Goal: Task Accomplishment & Management: Manage account settings

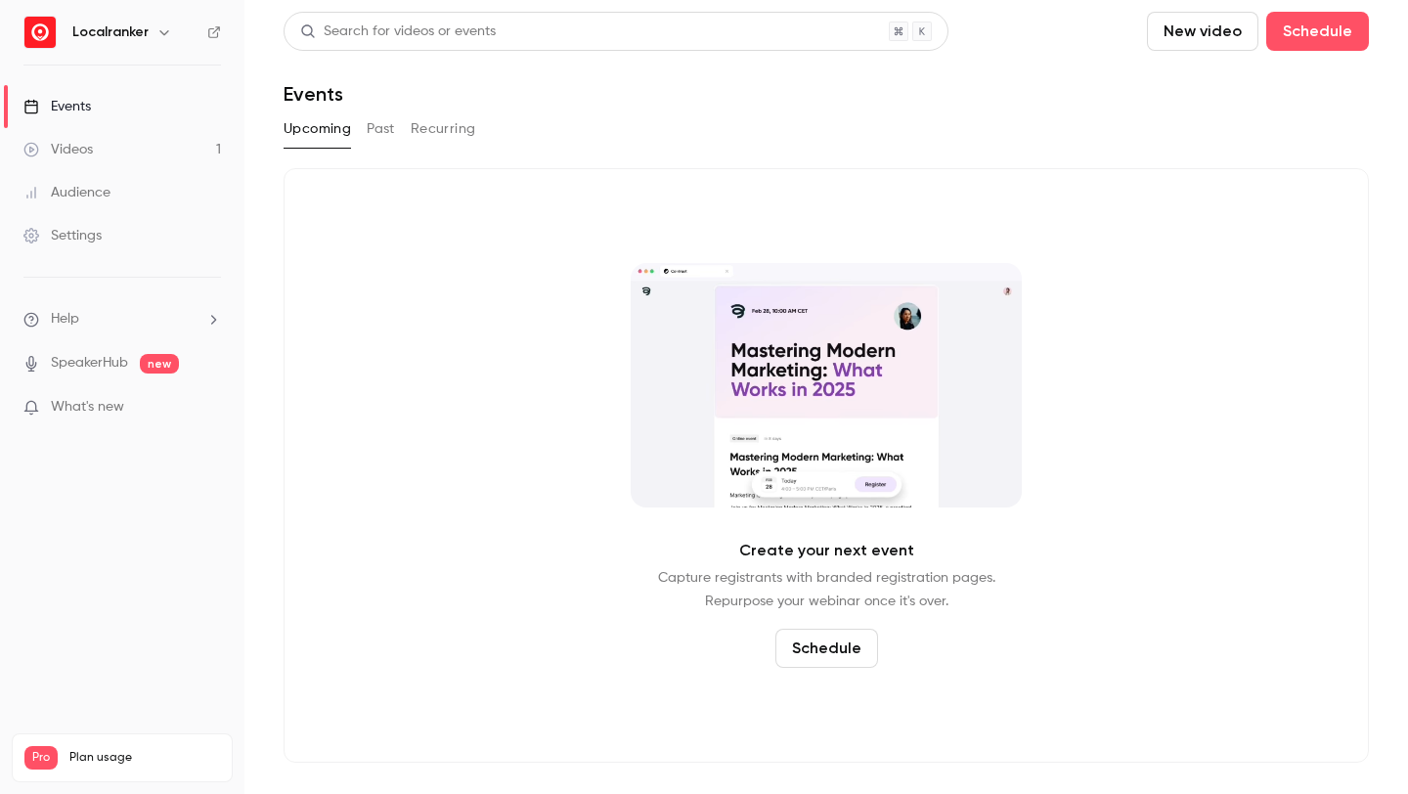
click at [150, 153] on link "Videos 1" at bounding box center [122, 149] width 244 height 43
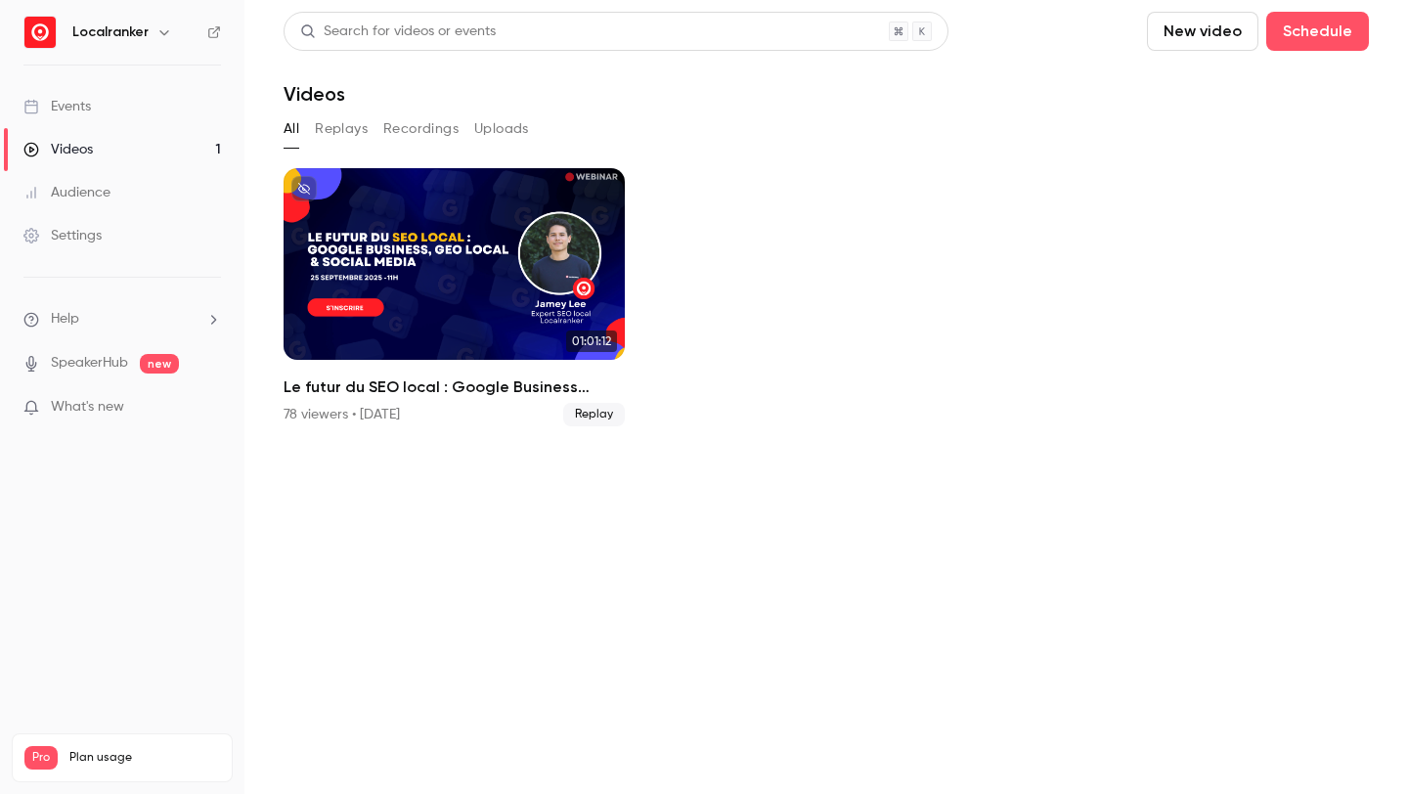
click at [179, 104] on link "Events" at bounding box center [122, 106] width 244 height 43
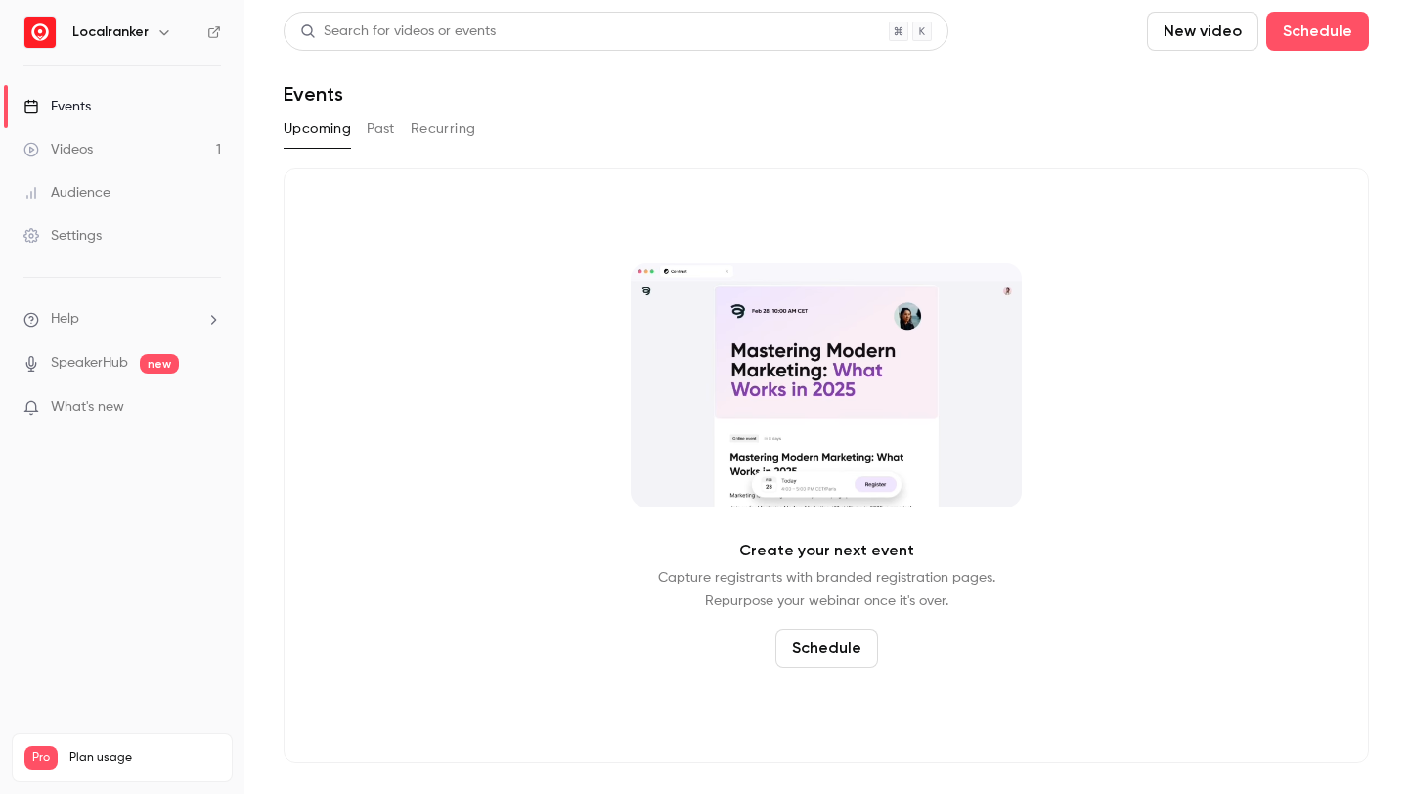
click at [387, 142] on button "Past" at bounding box center [381, 128] width 28 height 31
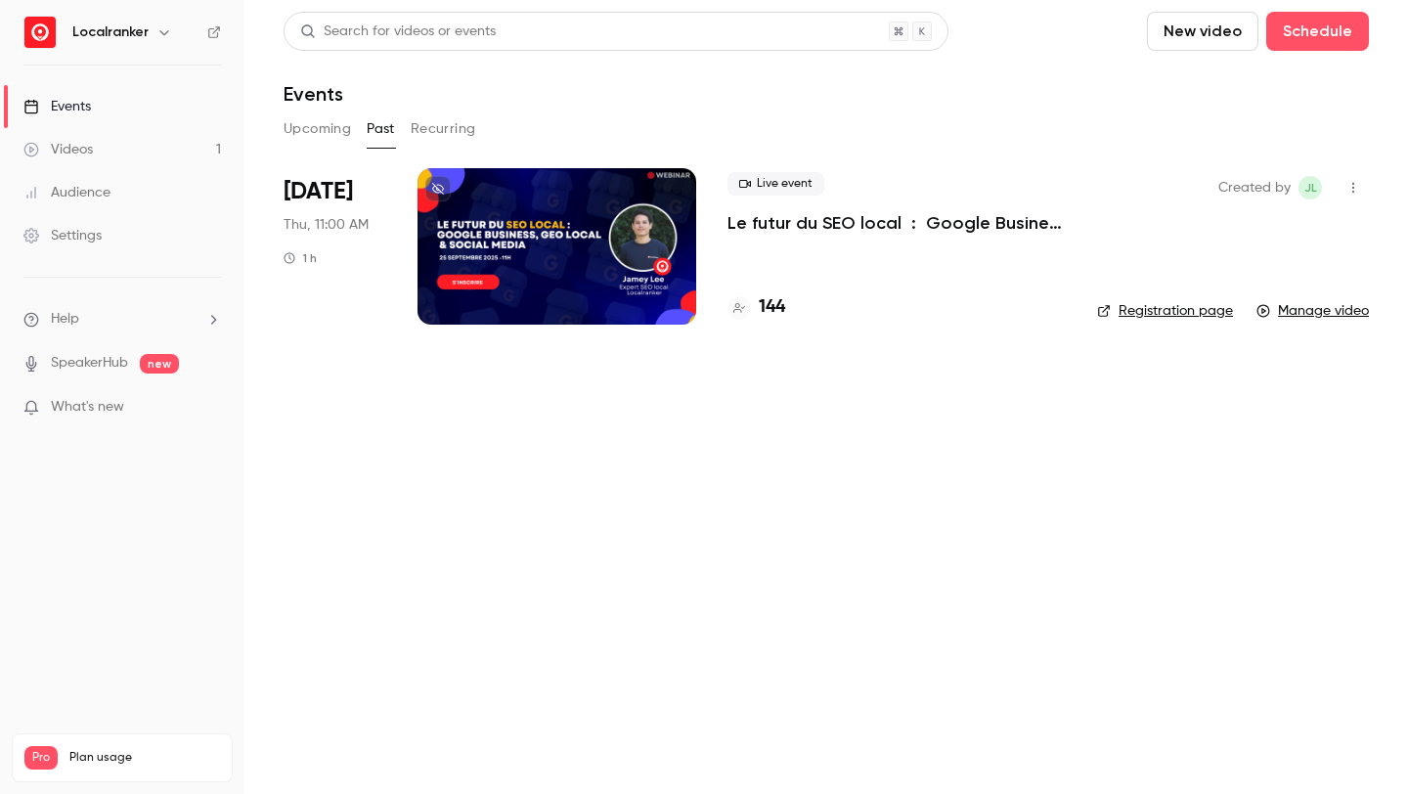
click at [566, 295] on div at bounding box center [557, 246] width 279 height 156
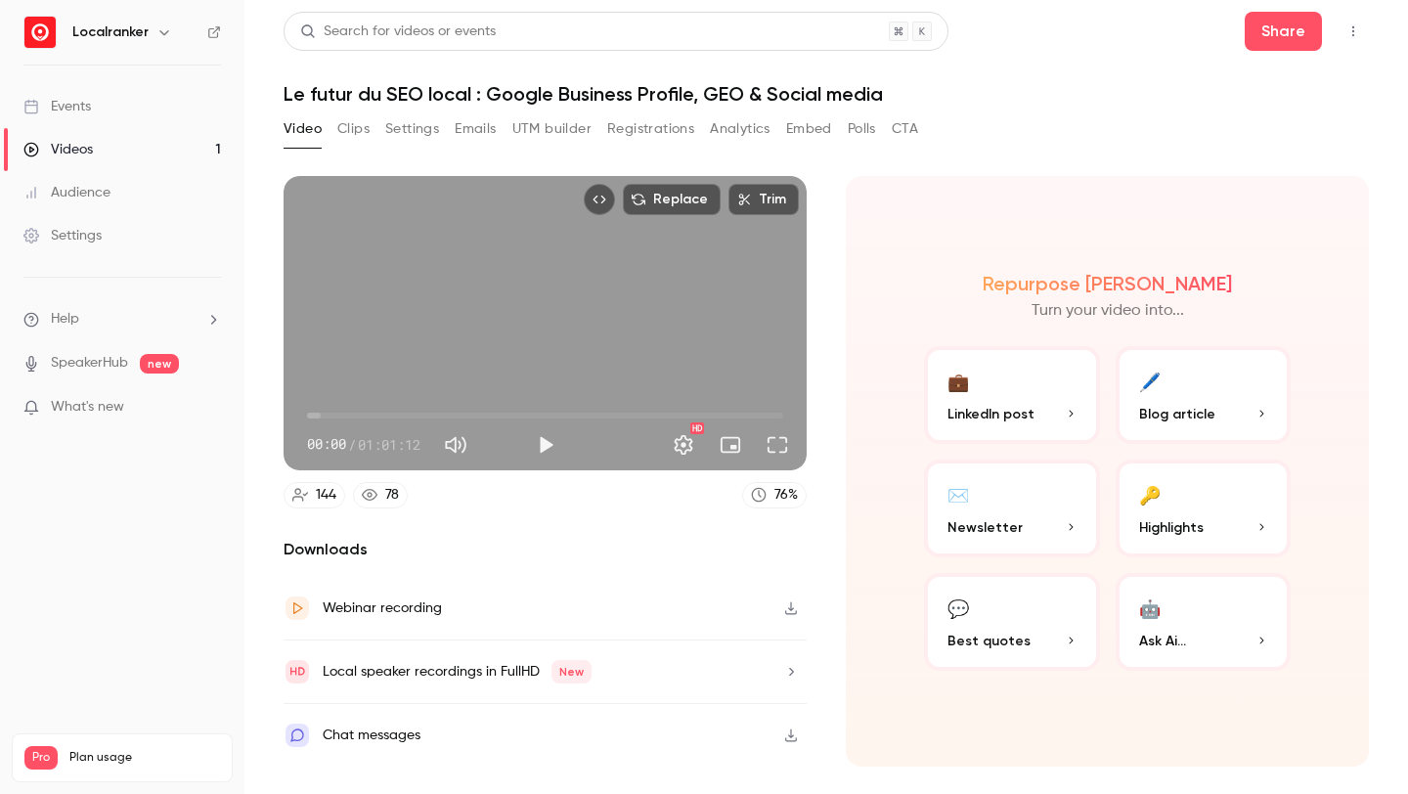
click at [730, 122] on button "Analytics" at bounding box center [740, 128] width 61 height 31
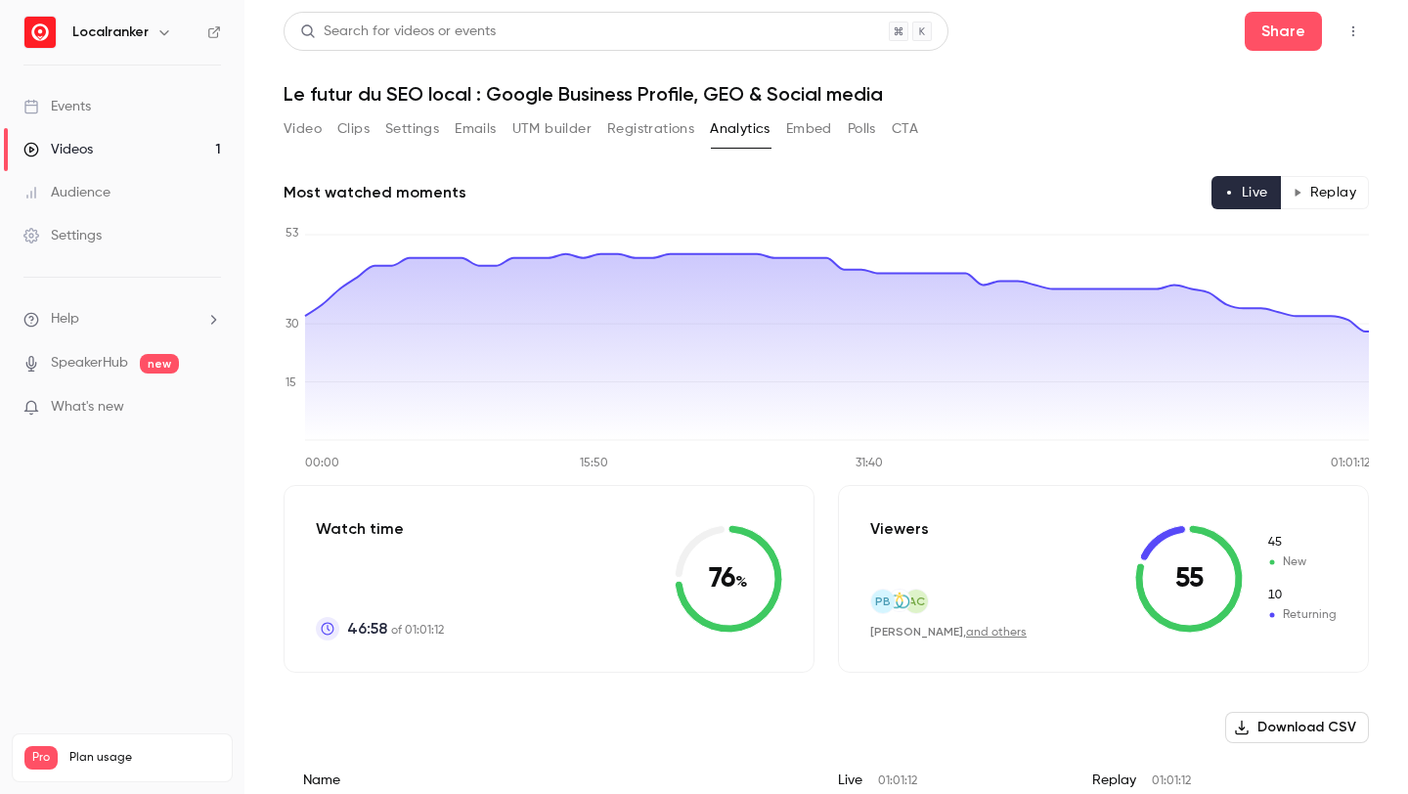
click at [1300, 180] on button "Replay" at bounding box center [1324, 192] width 89 height 33
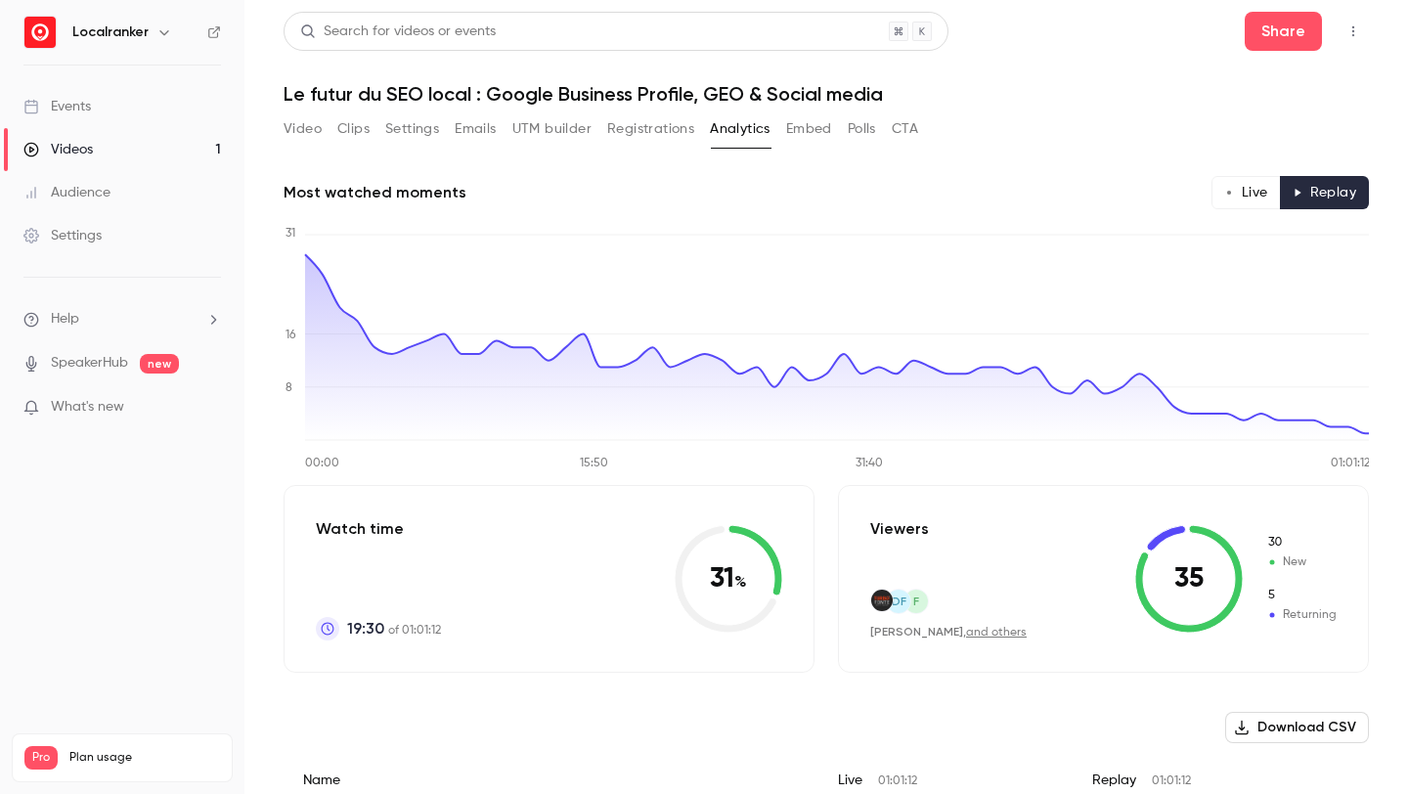
click at [1262, 199] on button "Live" at bounding box center [1246, 192] width 69 height 33
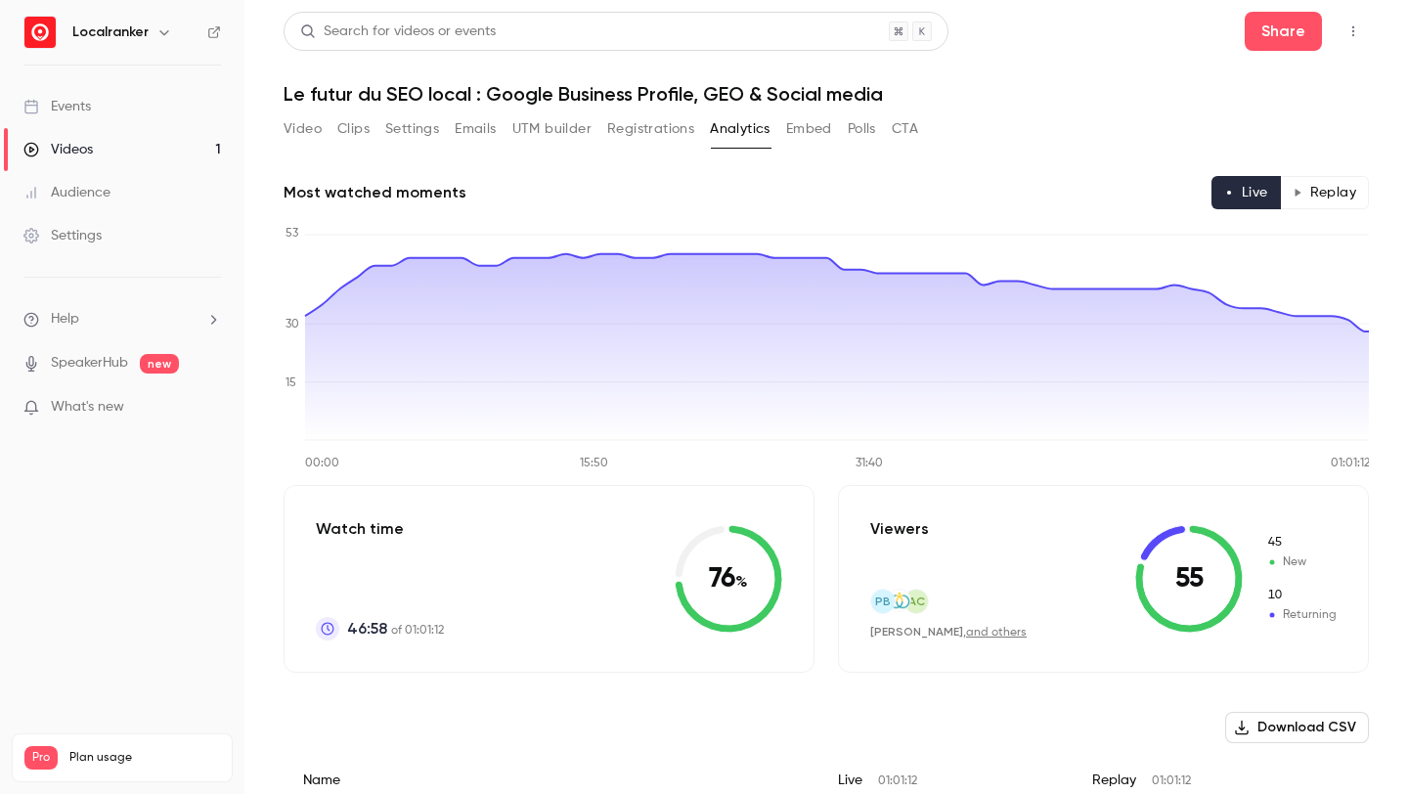
click at [1295, 185] on button "Replay" at bounding box center [1324, 192] width 89 height 33
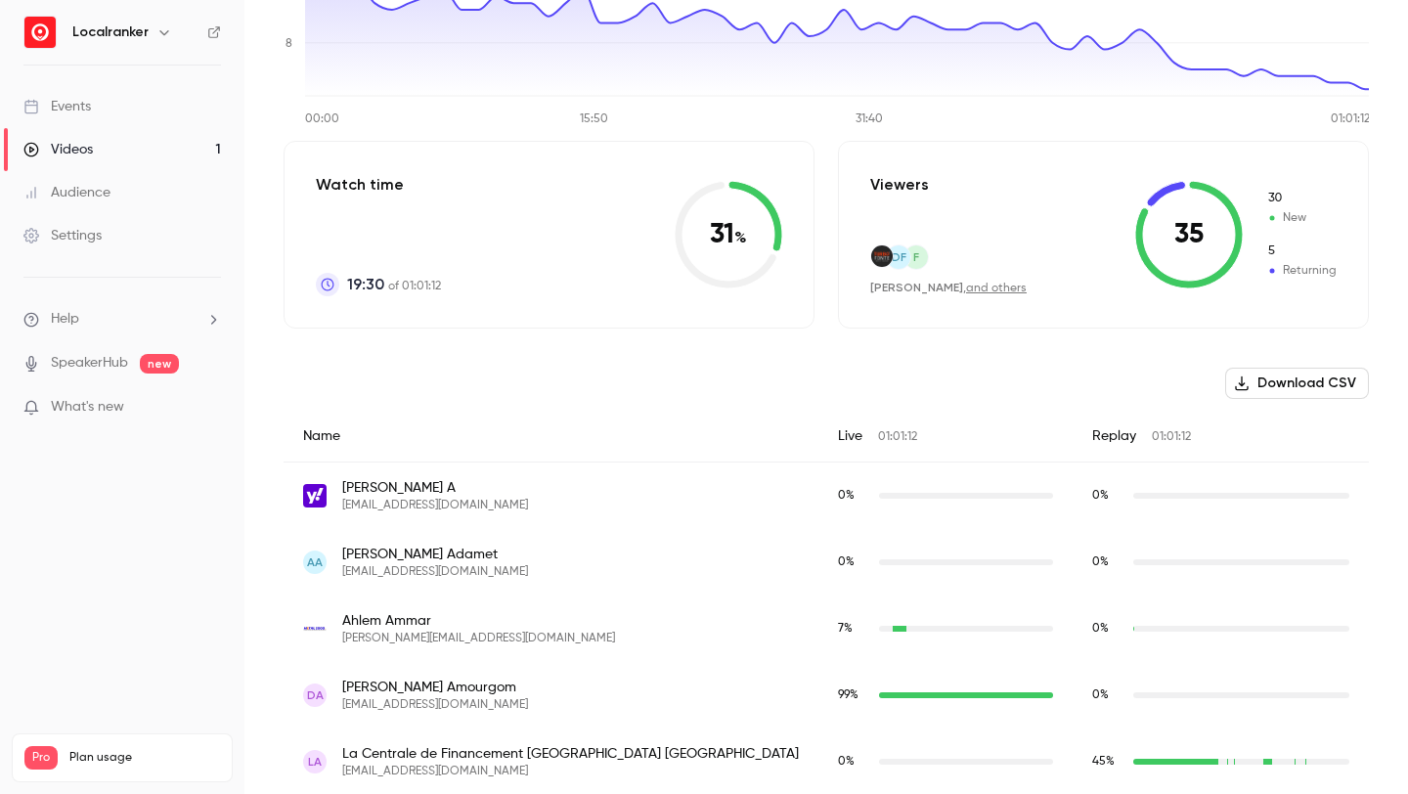
scroll to position [251, 0]
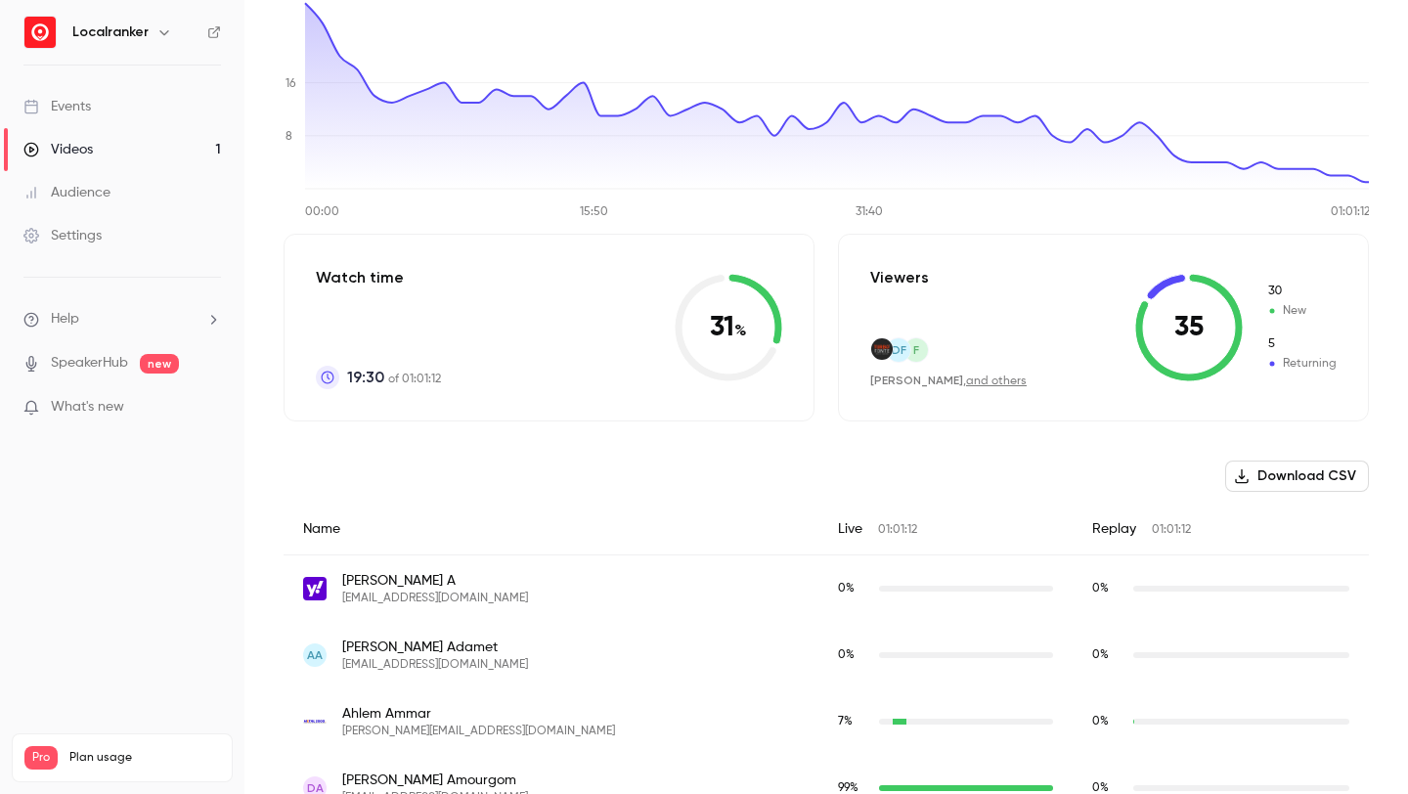
click at [1015, 383] on link "and others" at bounding box center [996, 382] width 61 height 12
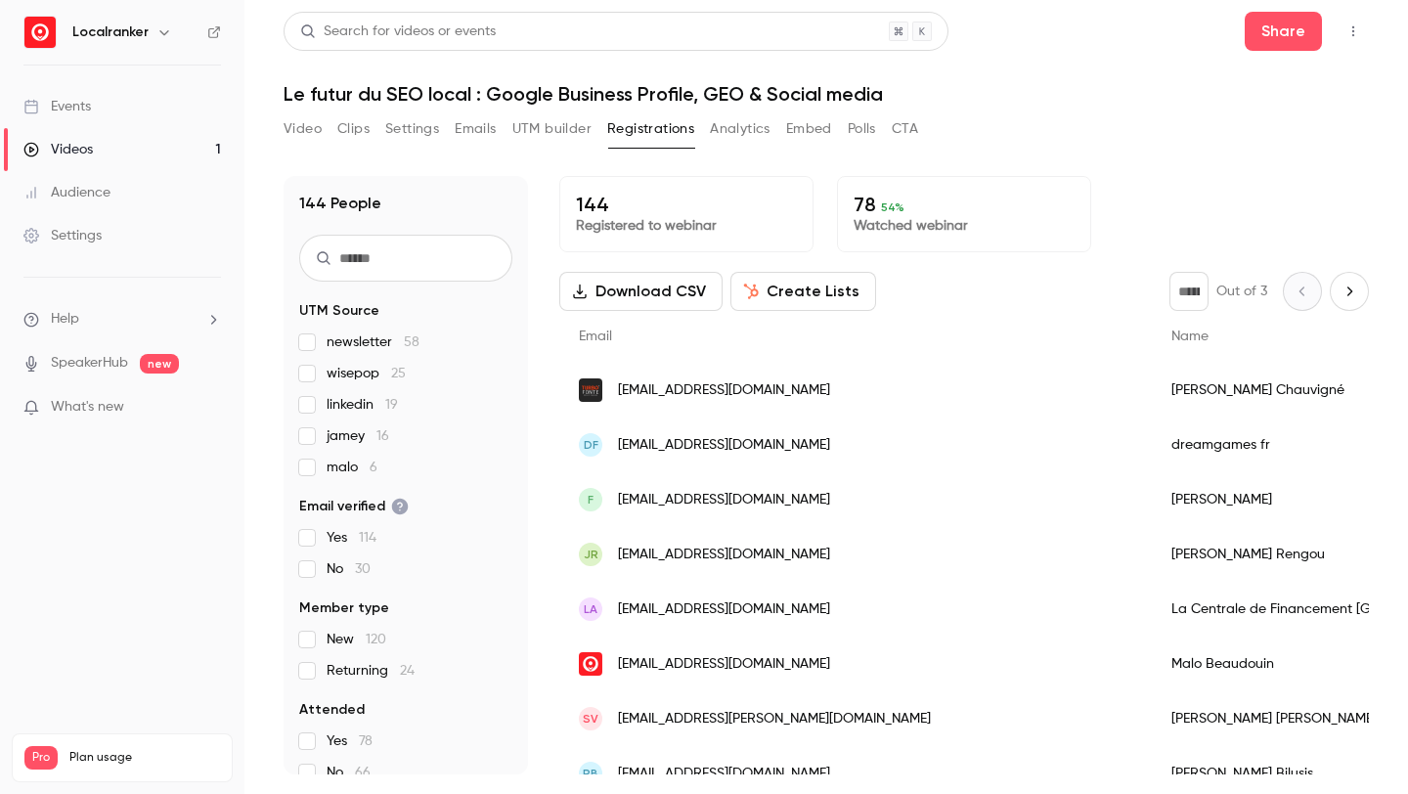
scroll to position [196, 0]
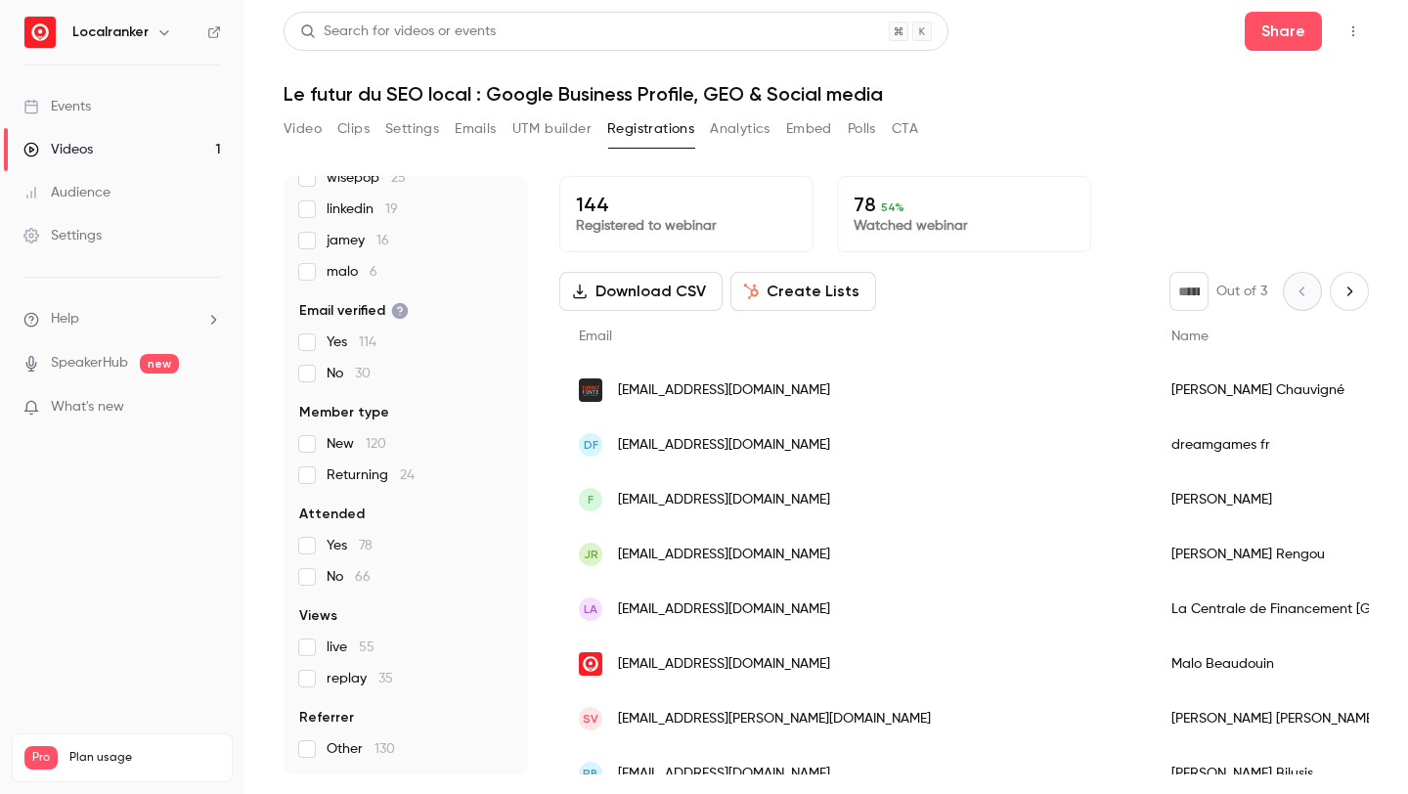
click at [324, 644] on label "live 55" at bounding box center [405, 648] width 213 height 20
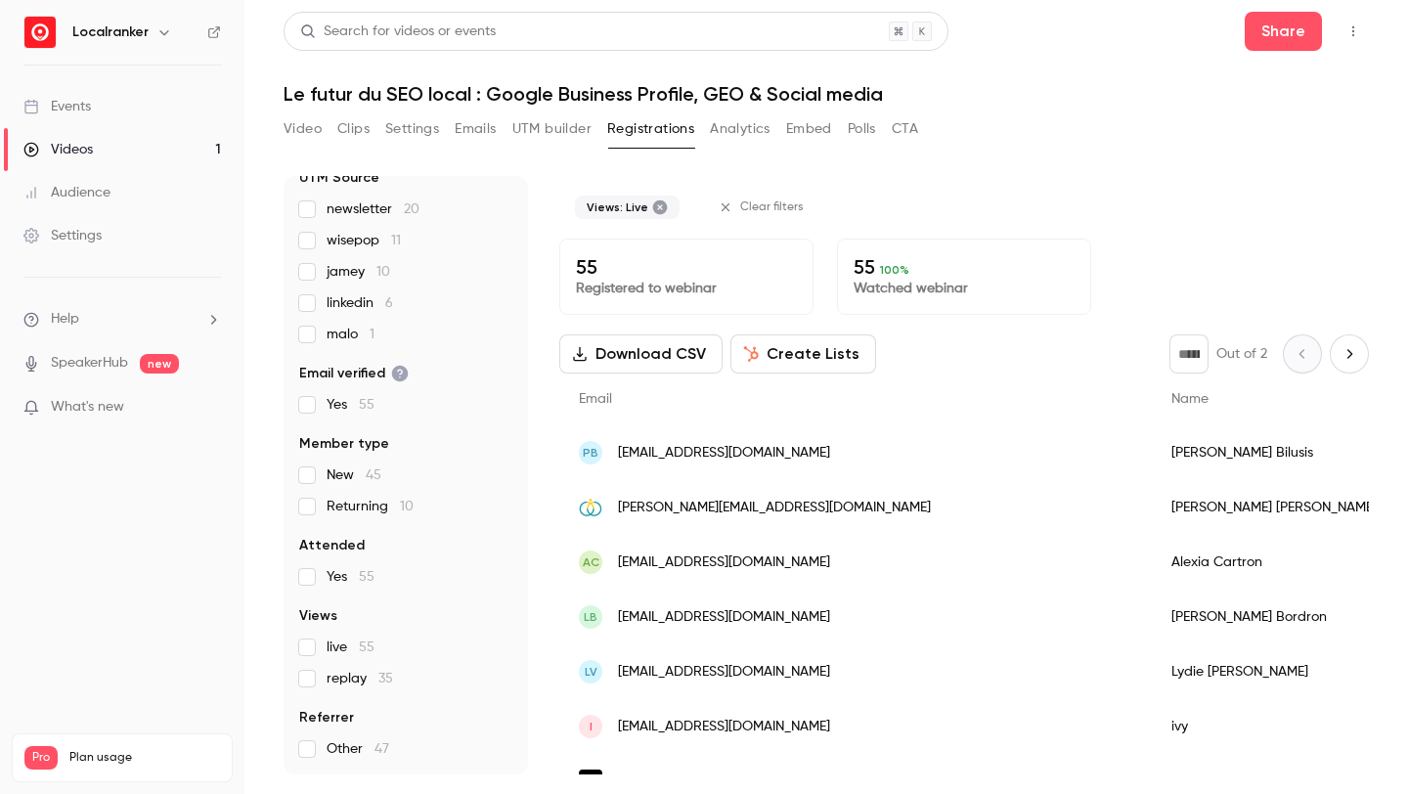
scroll to position [133, 0]
click at [332, 671] on span "replay 35" at bounding box center [360, 679] width 66 height 20
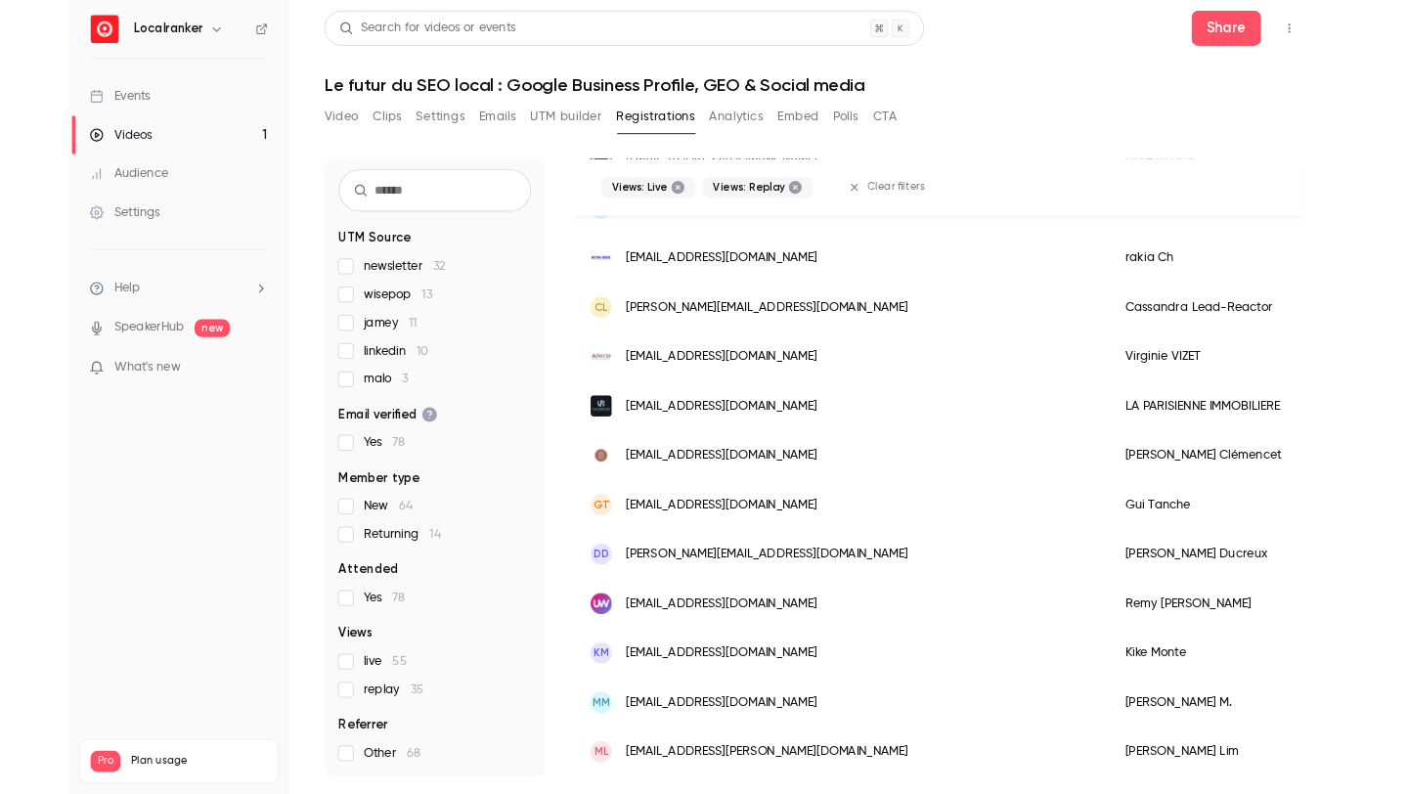
scroll to position [2389, 0]
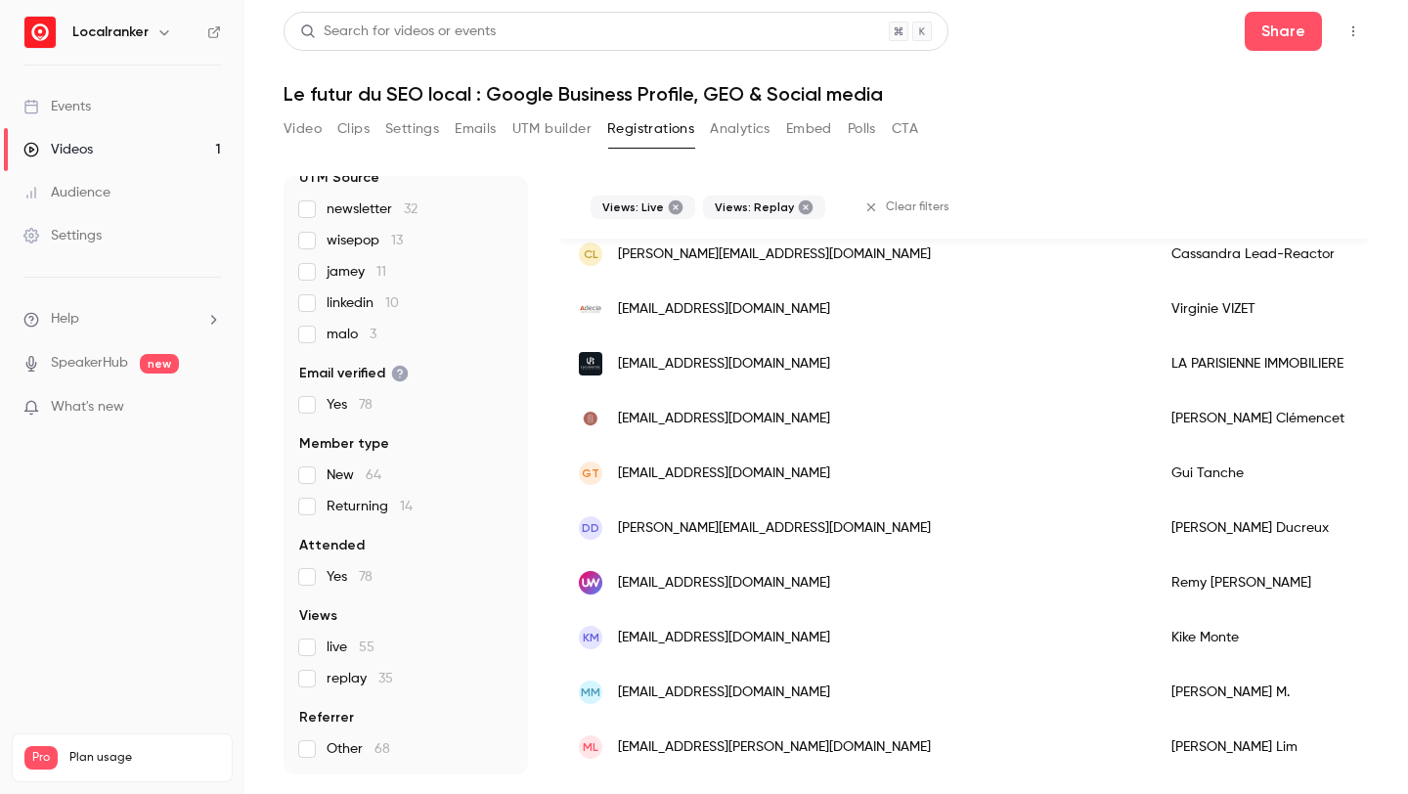
click at [671, 203] on icon at bounding box center [676, 207] width 15 height 15
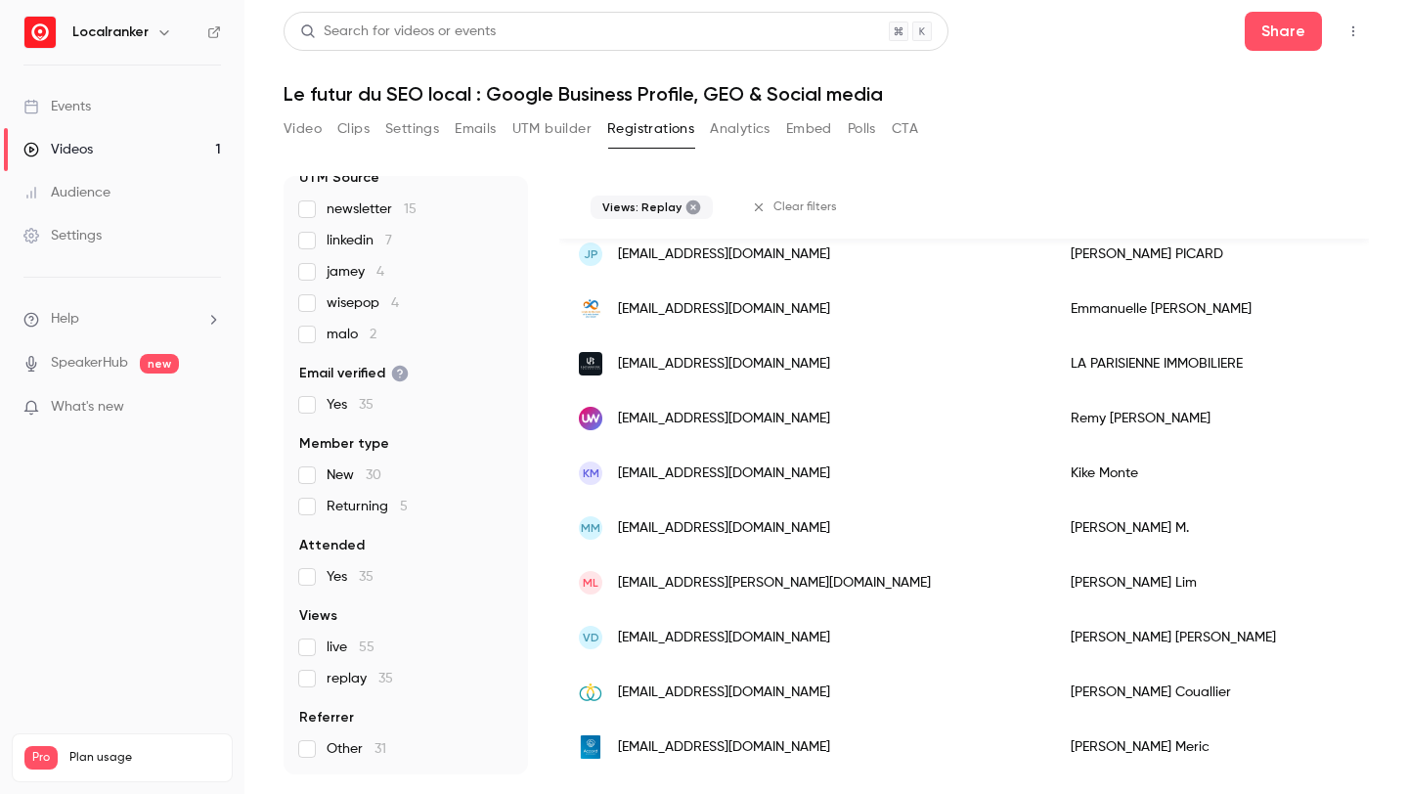
click at [695, 206] on icon at bounding box center [694, 207] width 16 height 16
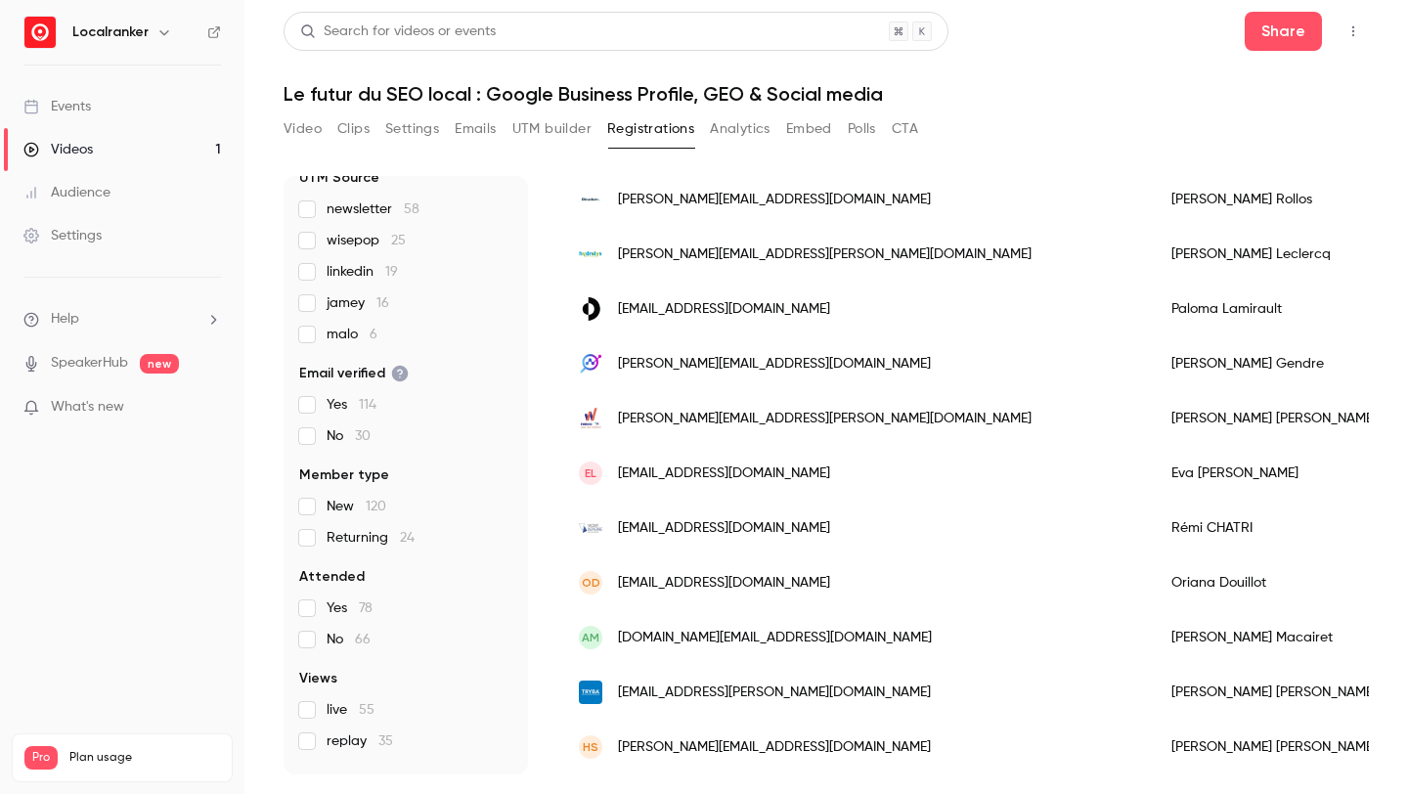
click at [1348, 21] on button "Top Bar Actions" at bounding box center [1353, 31] width 31 height 31
click at [991, 160] on div at bounding box center [704, 397] width 1408 height 794
click at [488, 128] on button "Emails" at bounding box center [475, 128] width 41 height 31
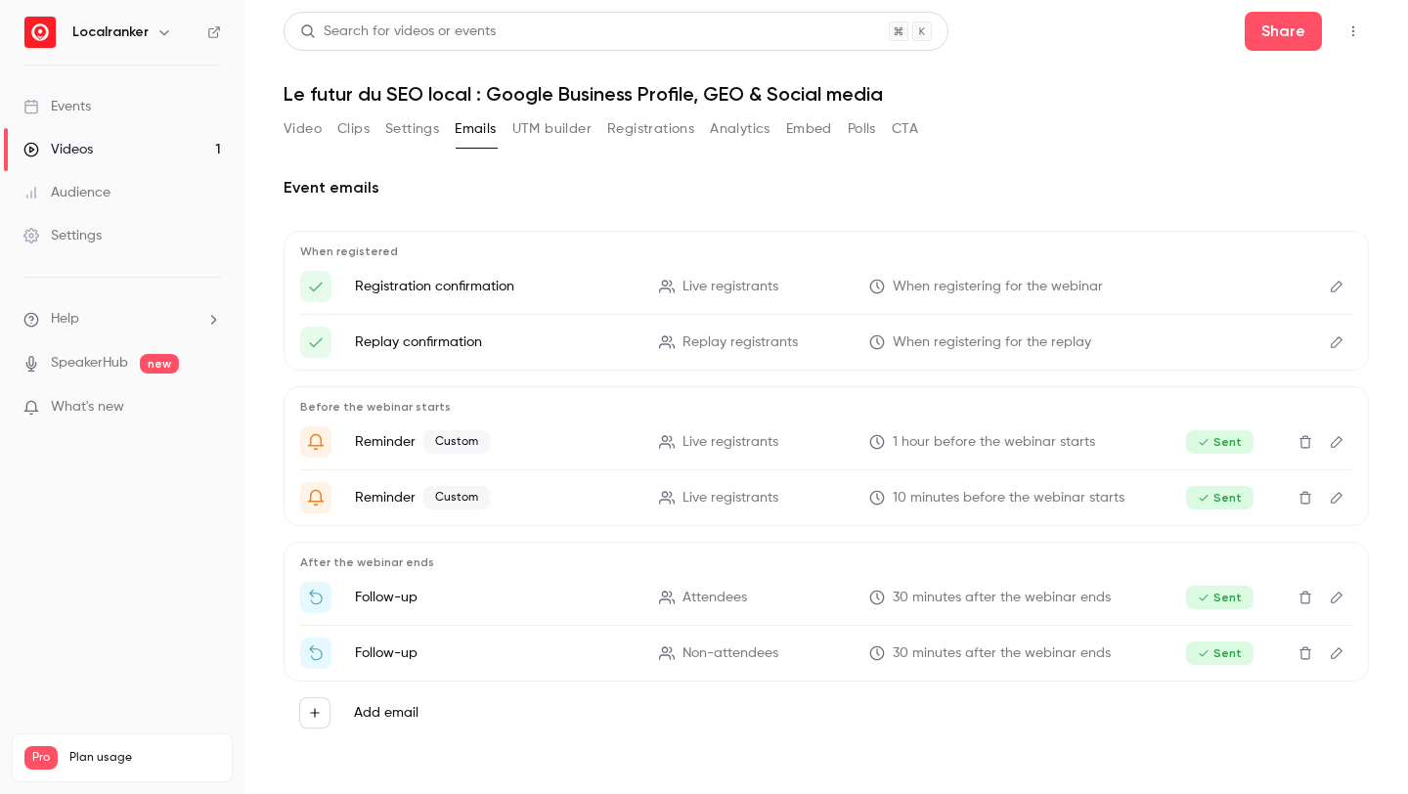
click at [722, 129] on button "Analytics" at bounding box center [740, 128] width 61 height 31
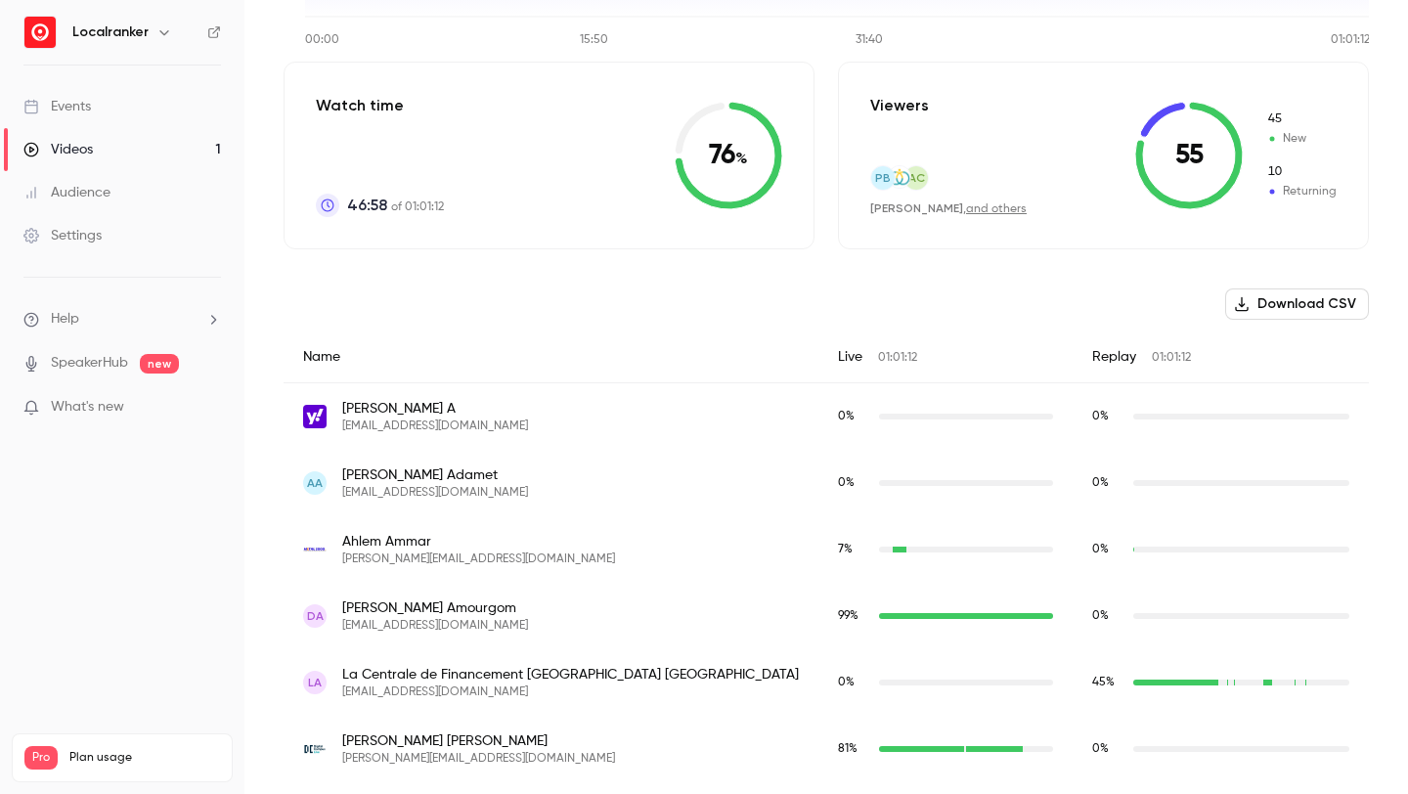
scroll to position [252, 0]
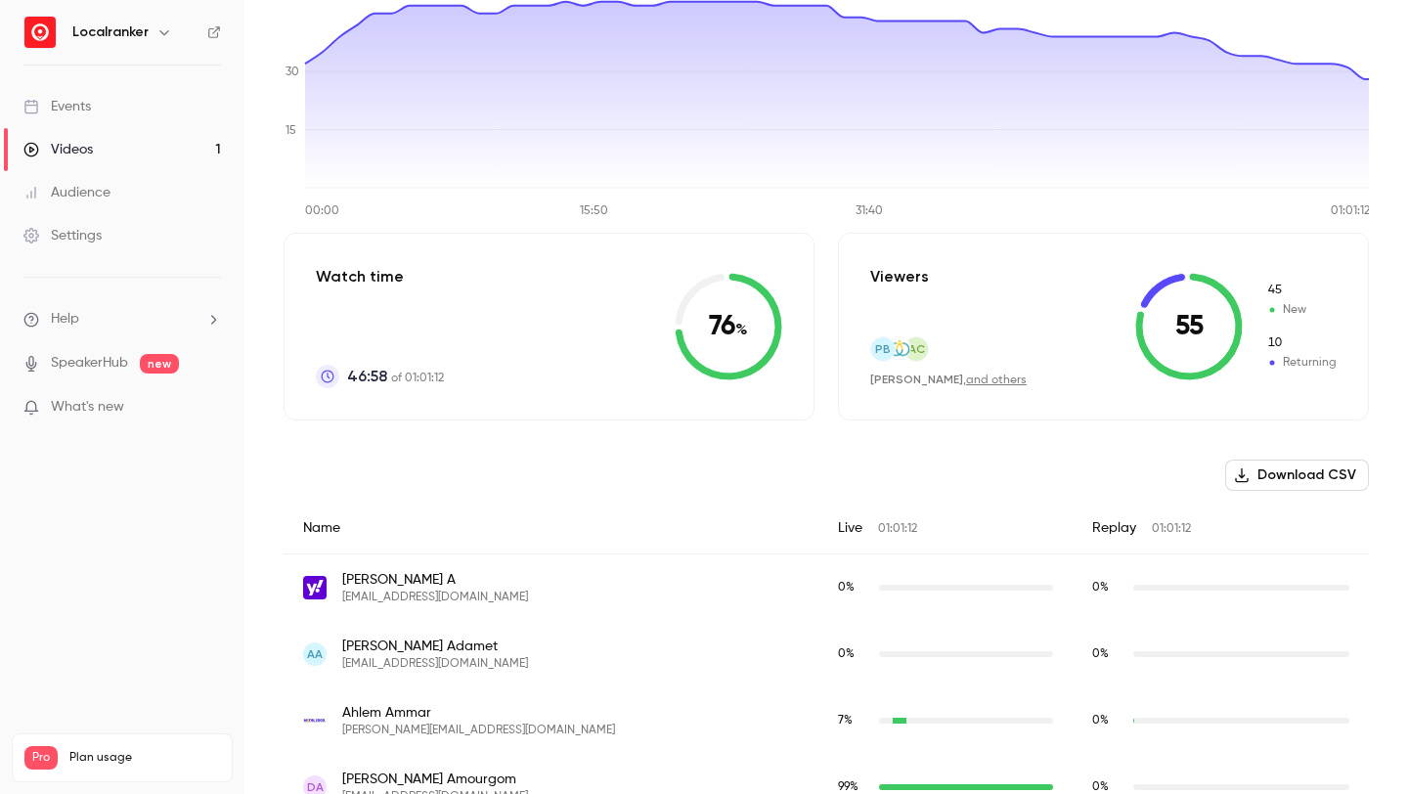
click at [1248, 480] on icon "button" at bounding box center [1242, 475] width 16 height 16
click at [78, 733] on div "Pro Plan usage Videos 1 / 150 Monthly registrants 144 / 250" at bounding box center [122, 757] width 221 height 49
click at [145, 42] on div "Localranker" at bounding box center [131, 32] width 119 height 23
click at [156, 35] on icon "button" at bounding box center [164, 32] width 16 height 16
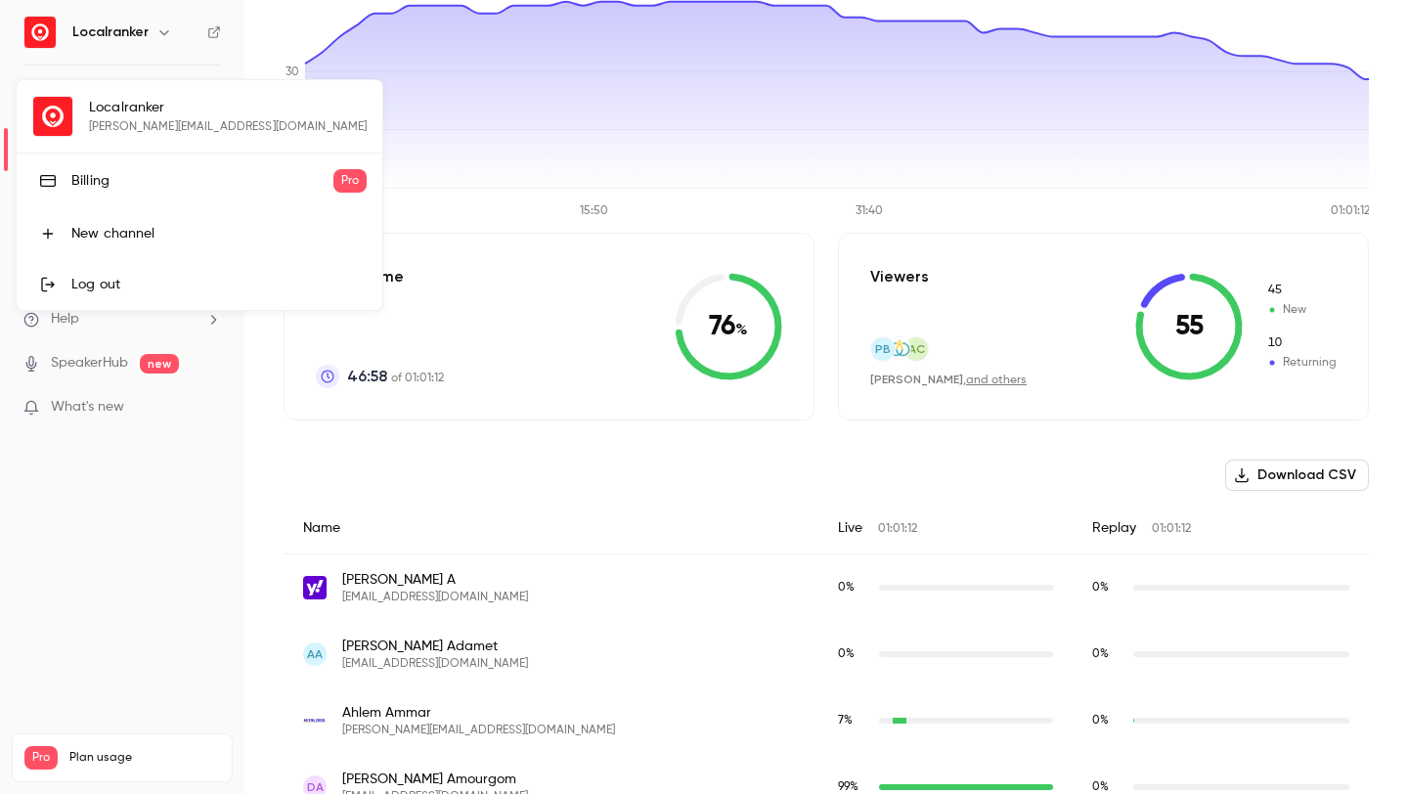
click at [126, 186] on div "Billing" at bounding box center [202, 181] width 262 height 20
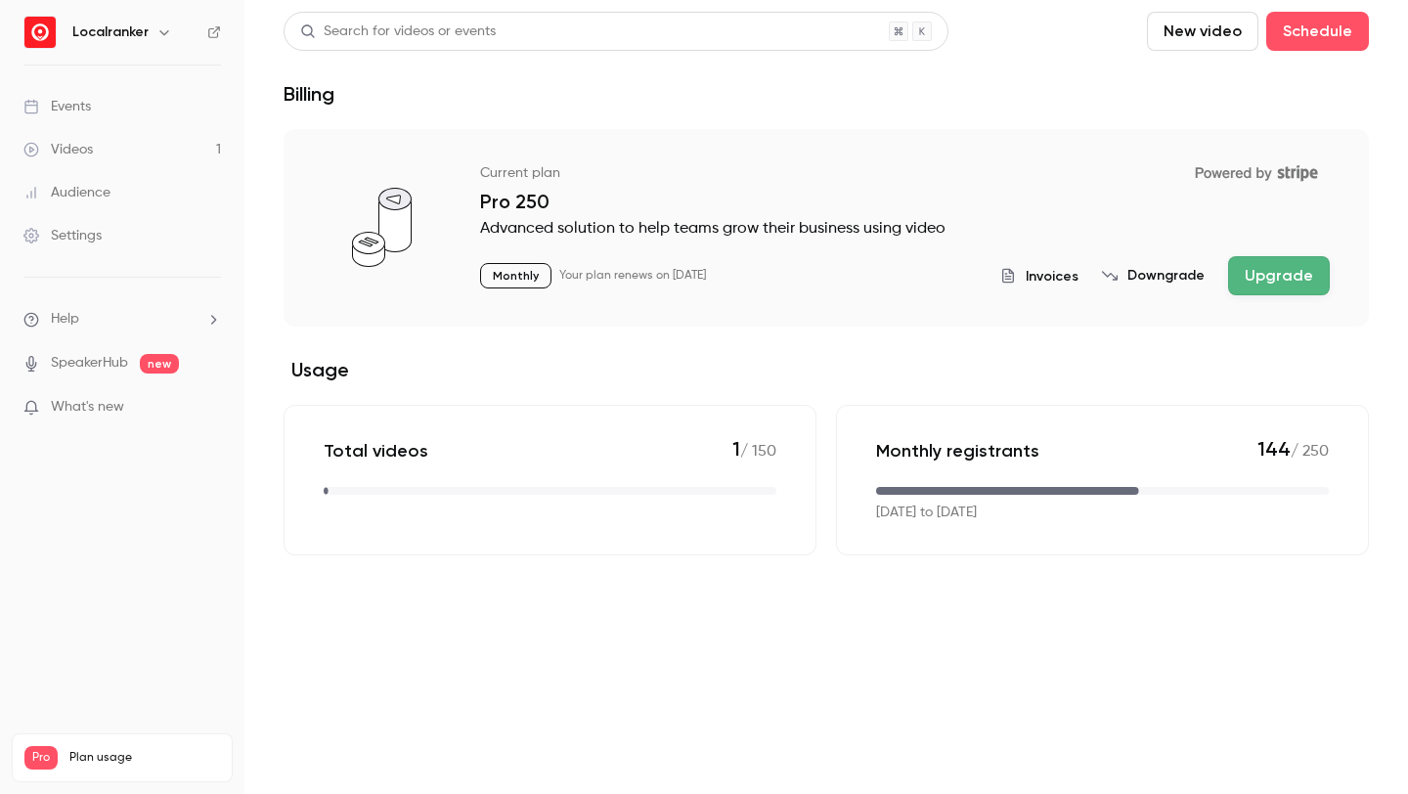
click at [1143, 276] on button "Downgrade" at bounding box center [1153, 276] width 103 height 20
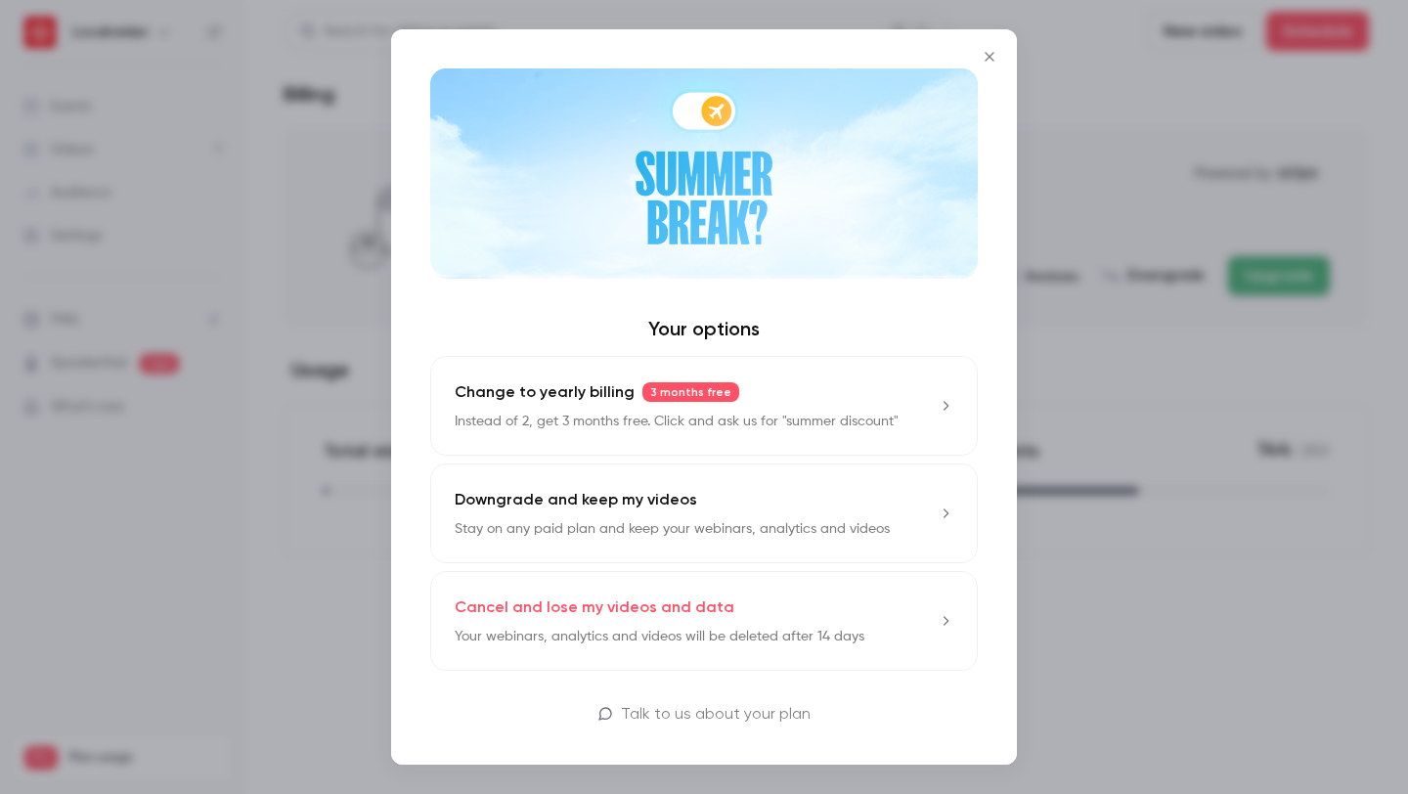
click at [662, 615] on p "Cancel and lose my videos and data" at bounding box center [595, 607] width 280 height 23
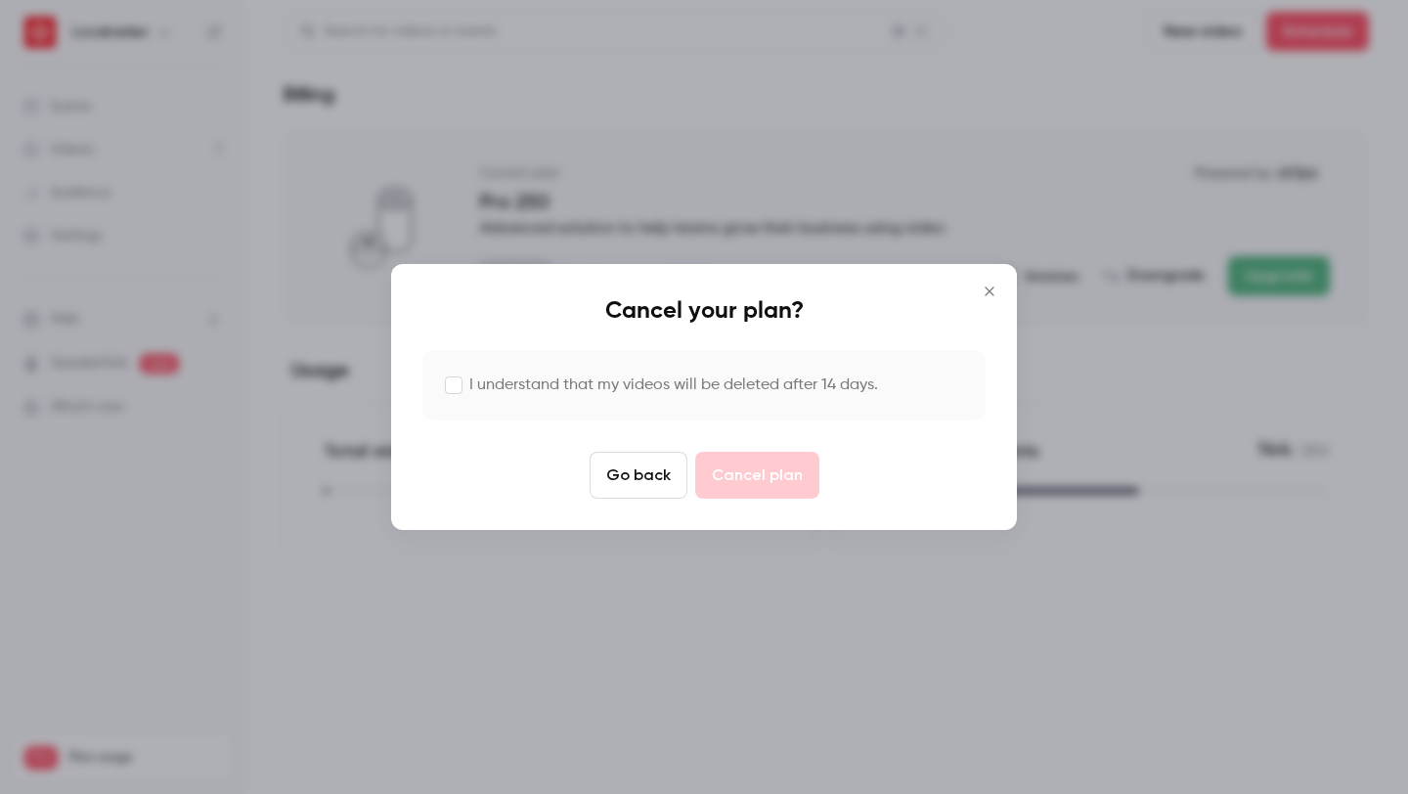
click at [635, 380] on label "I understand that my videos will be deleted after 14 days." at bounding box center [673, 385] width 409 height 23
click at [745, 486] on button "Cancel plan" at bounding box center [757, 475] width 124 height 47
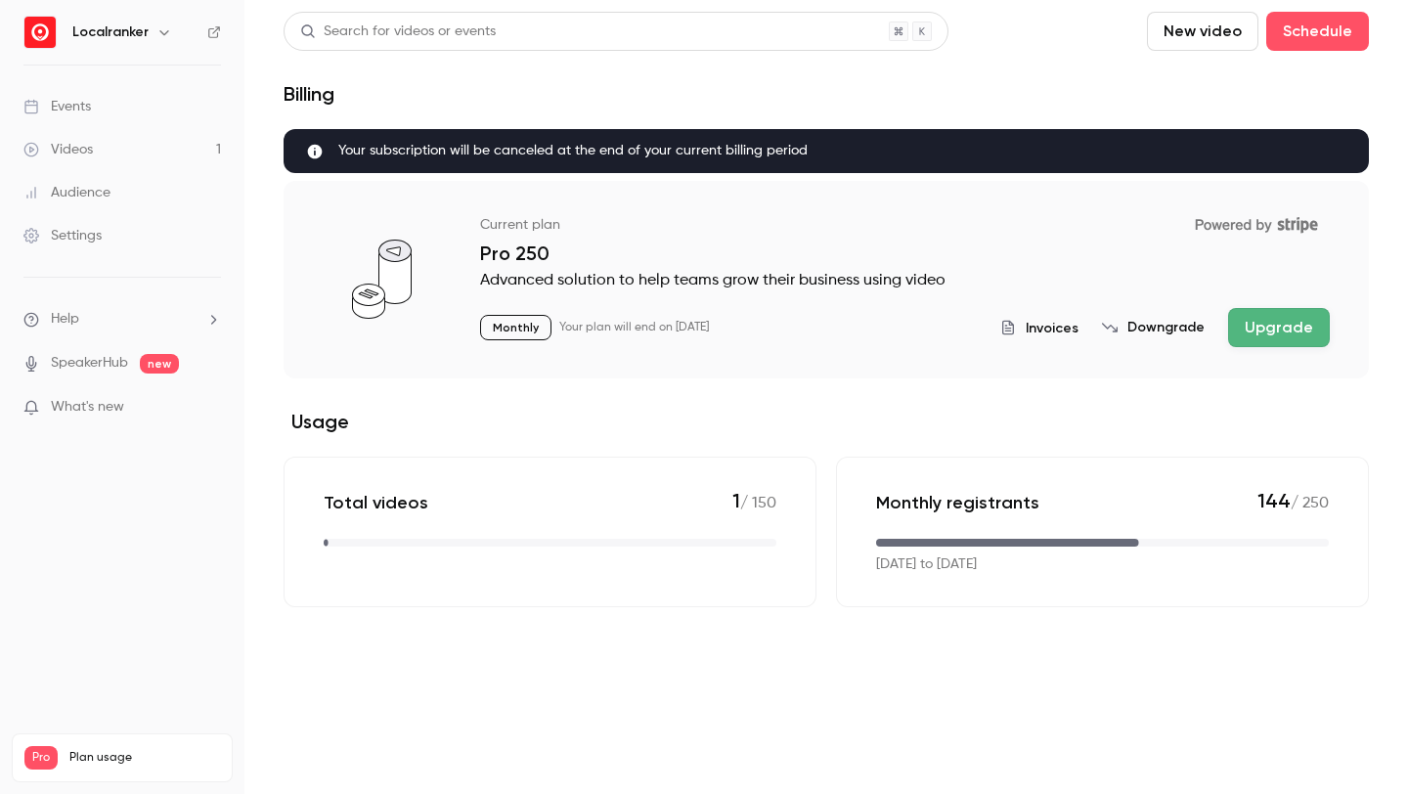
click at [155, 17] on div "Localranker" at bounding box center [122, 32] width 198 height 33
click at [156, 26] on icon "button" at bounding box center [164, 32] width 16 height 16
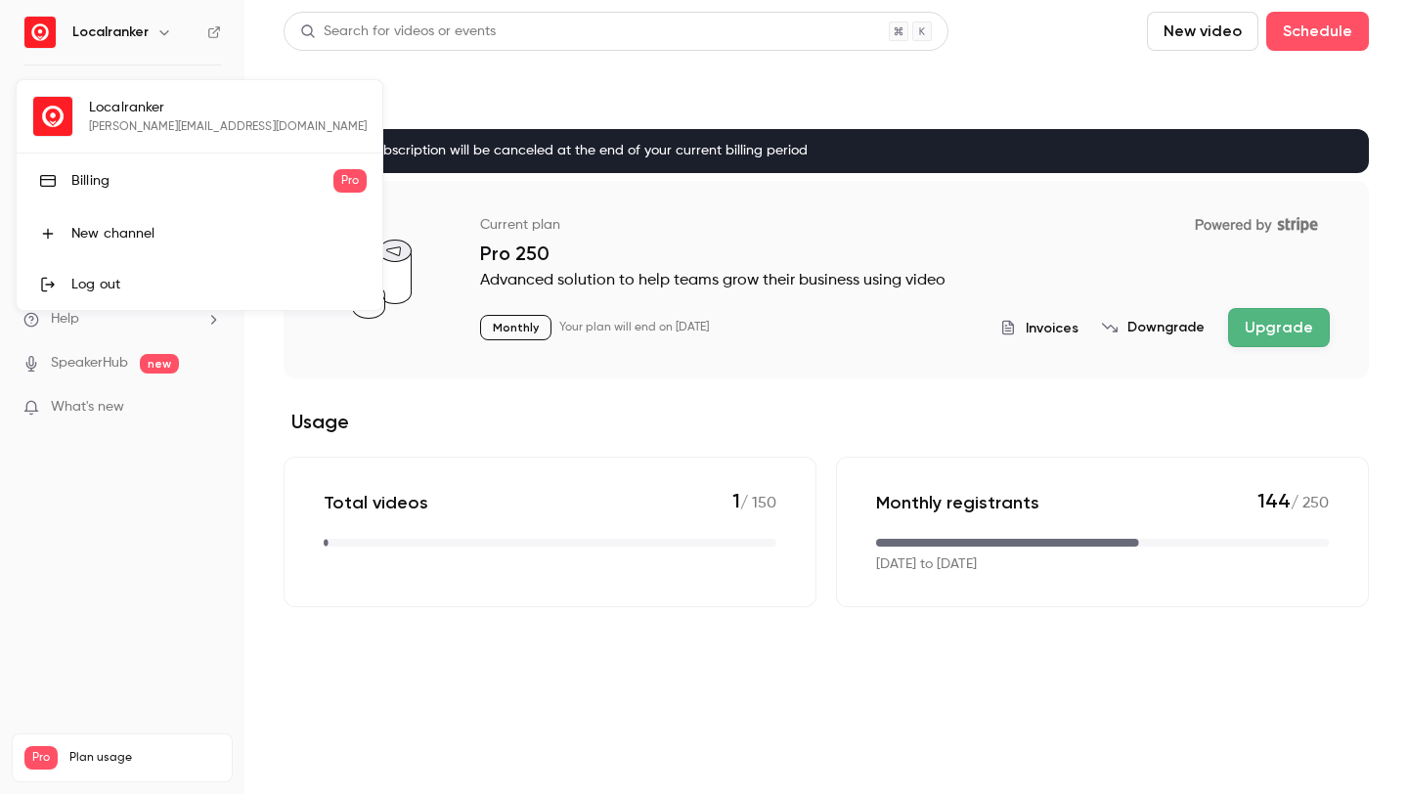
click at [147, 179] on div "Billing" at bounding box center [202, 181] width 262 height 20
